Goal: Ask a question

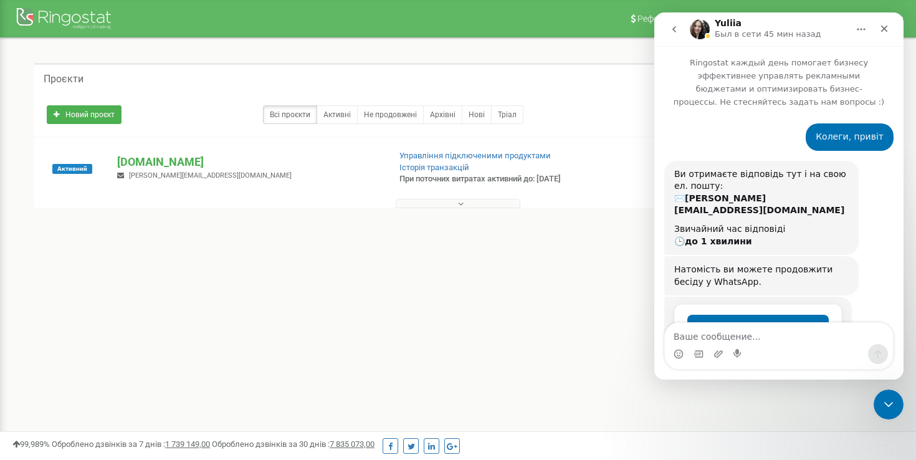
scroll to position [302, 0]
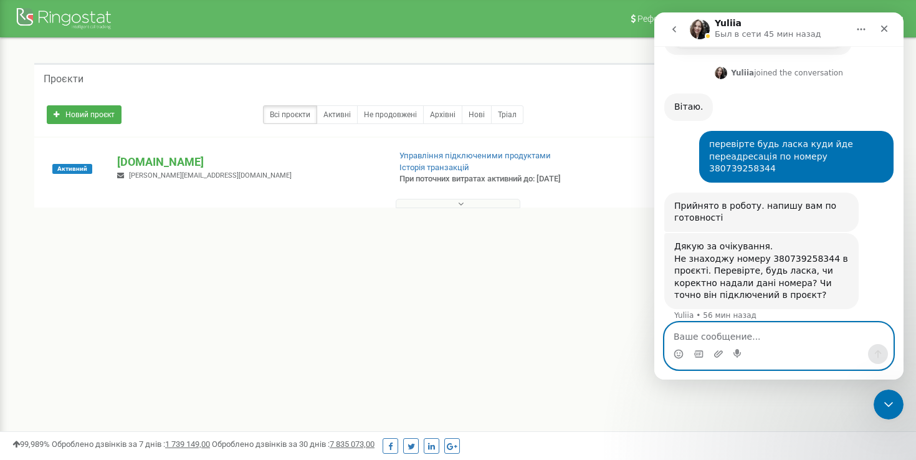
click at [695, 338] on textarea "Ваше сообщение..." at bounding box center [779, 333] width 228 height 21
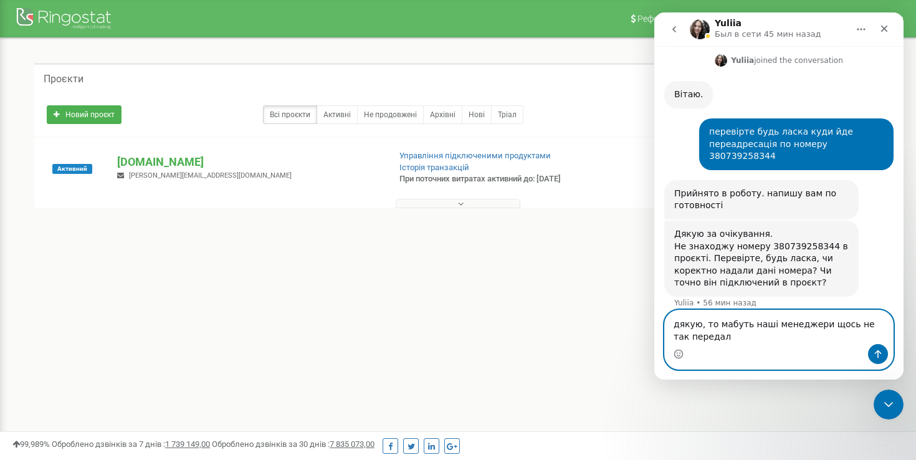
type textarea "дякую, то мабуть наші менеджери щось не так передали"
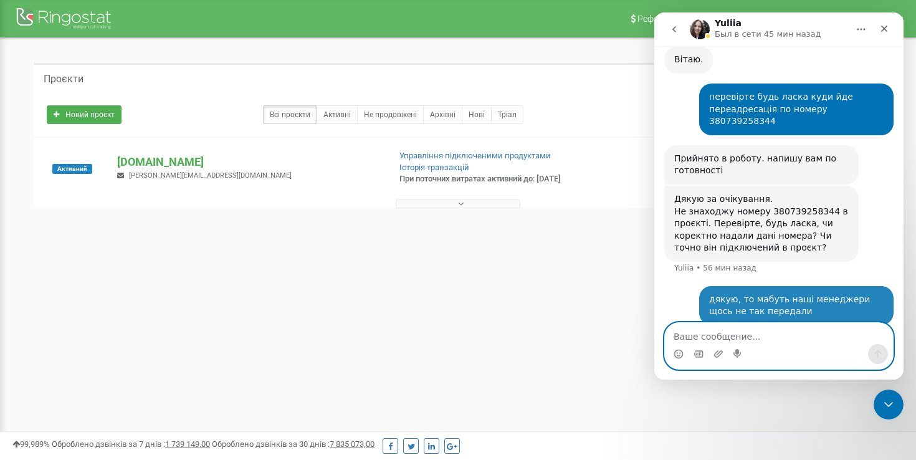
scroll to position [351, 0]
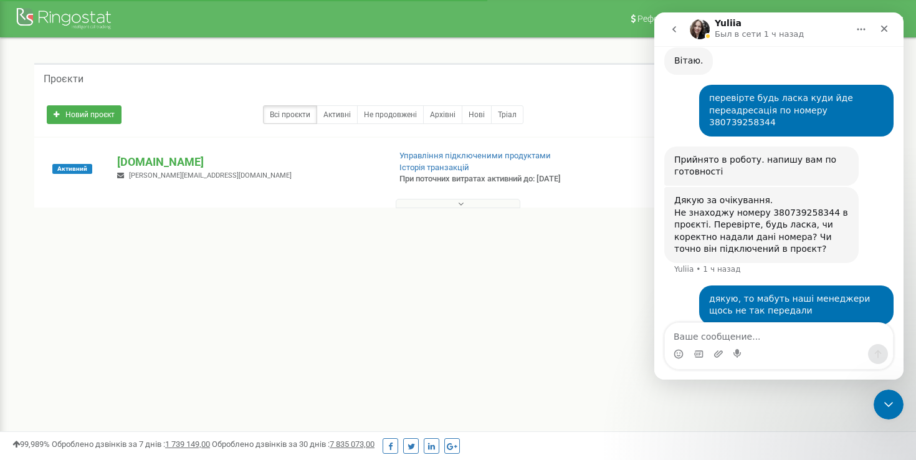
scroll to position [351, 0]
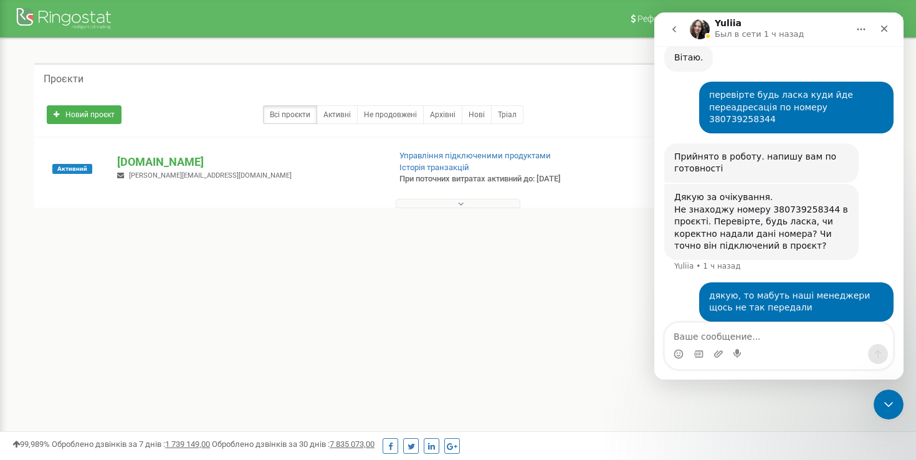
click at [709, 334] on textarea "Ваше сообщение..." at bounding box center [779, 333] width 228 height 21
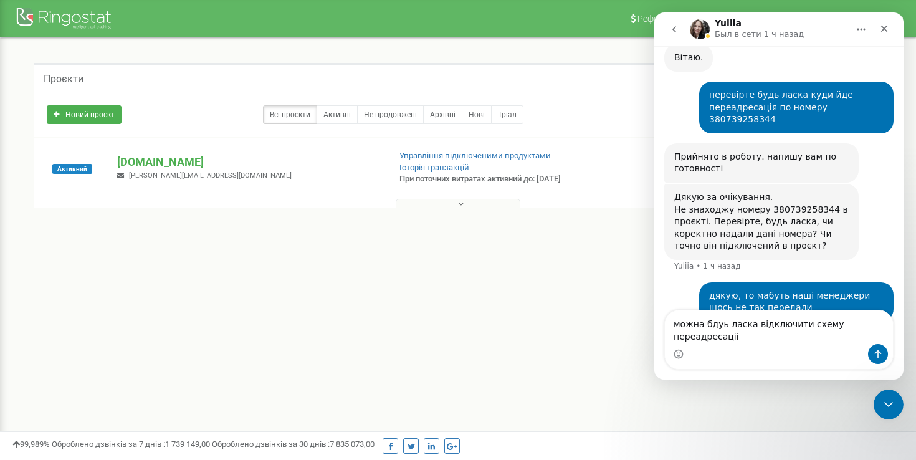
scroll to position [363, 0]
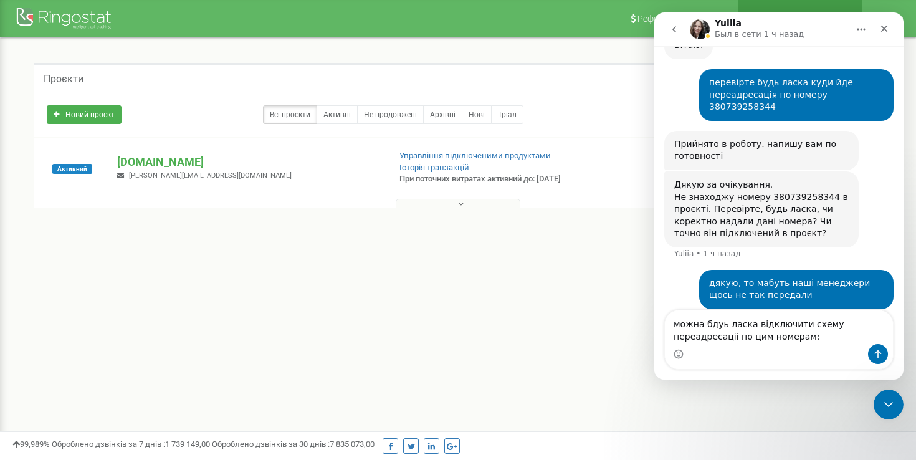
type textarea "можна бдуь ласка відключити схему переадресаціі по цим номерам:"
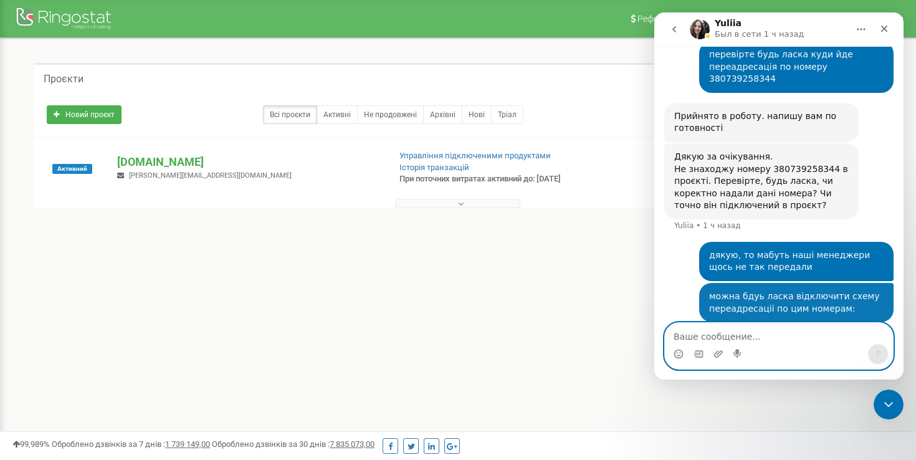
paste textarea "380738344857 380737203844 380737465372 380736541181 380737657188 380734334460"
type textarea "380738344857 380737203844 380737465372 380736541181 380737657188 380734334460"
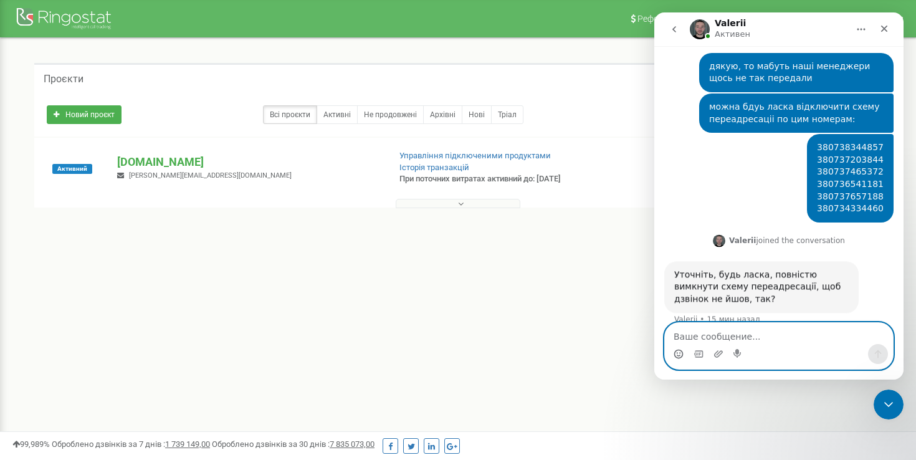
scroll to position [571, 0]
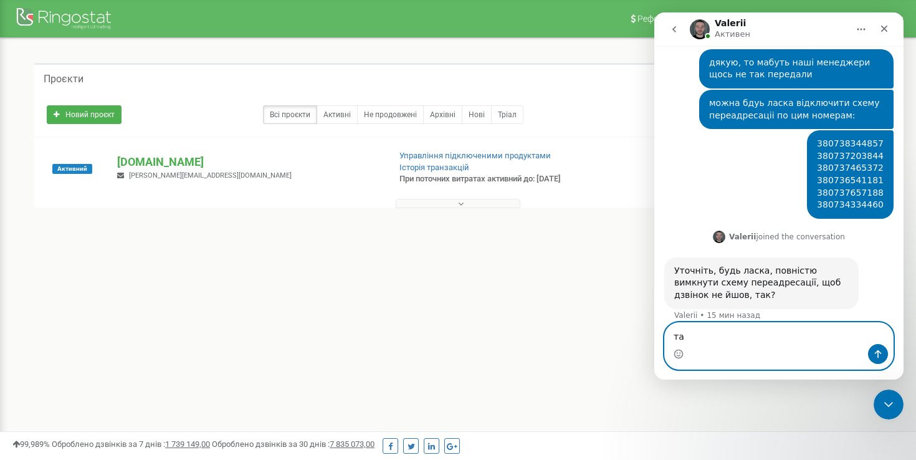
type textarea "так"
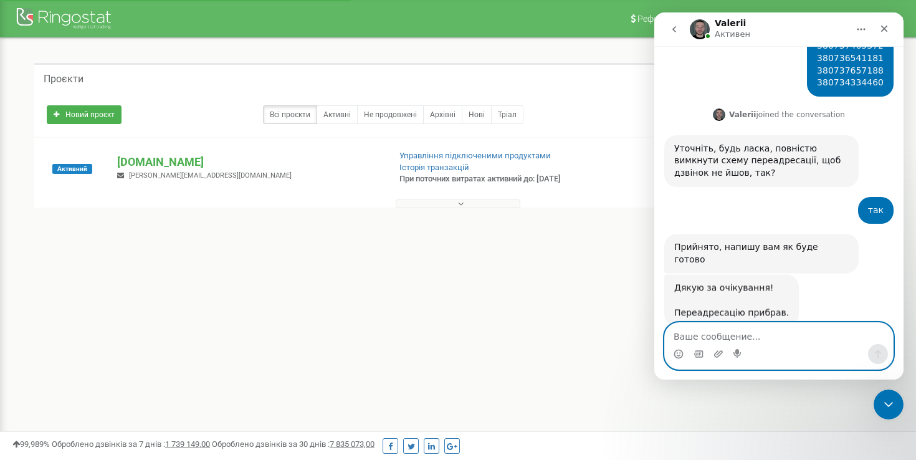
scroll to position [699, 0]
